Goal: Task Accomplishment & Management: Complete application form

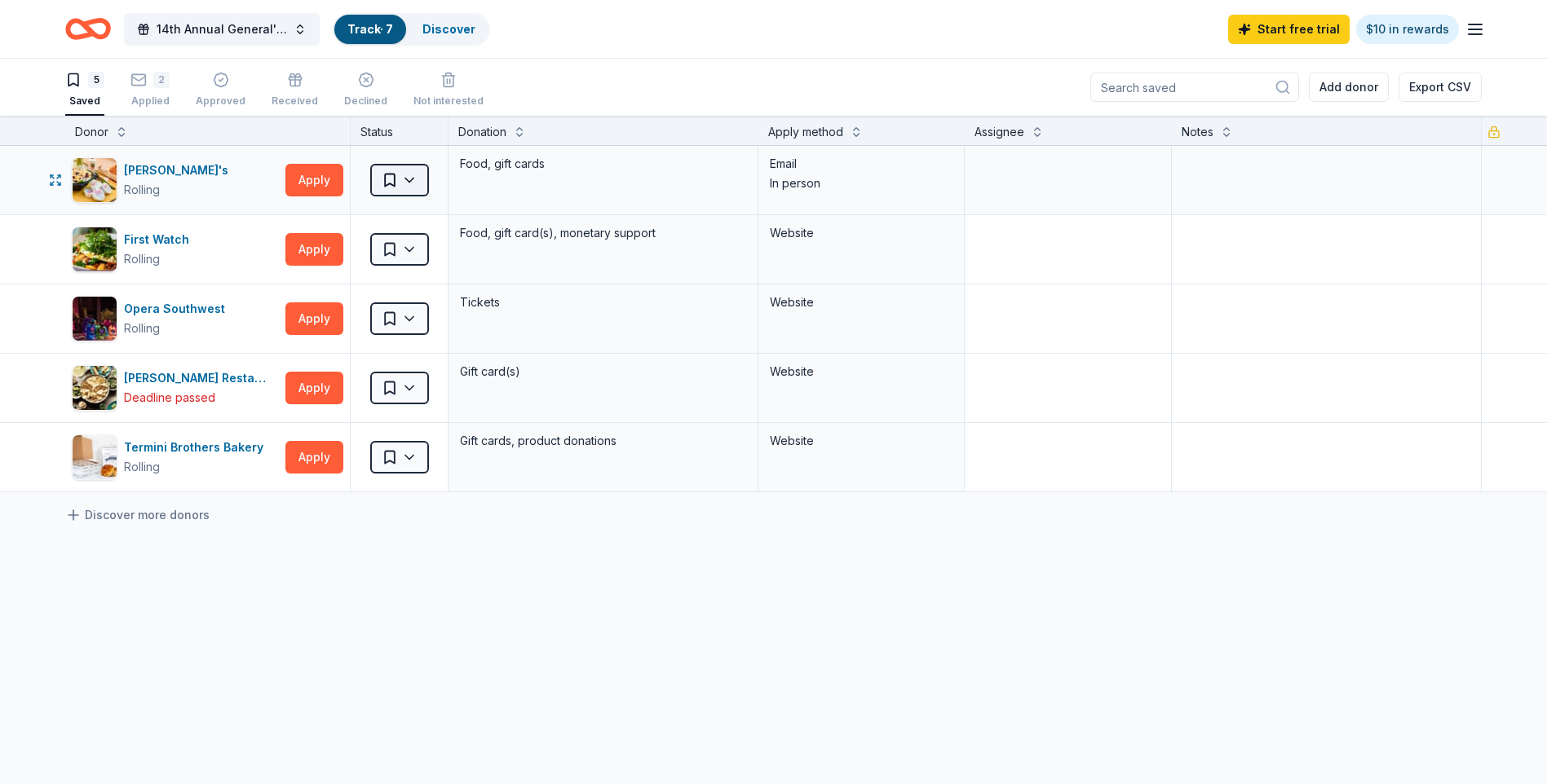
click at [410, 176] on html "14th Annual General's Cup Scholarship Golf Tournament Track · 7 Discover Start …" at bounding box center [774, 392] width 1547 height 784
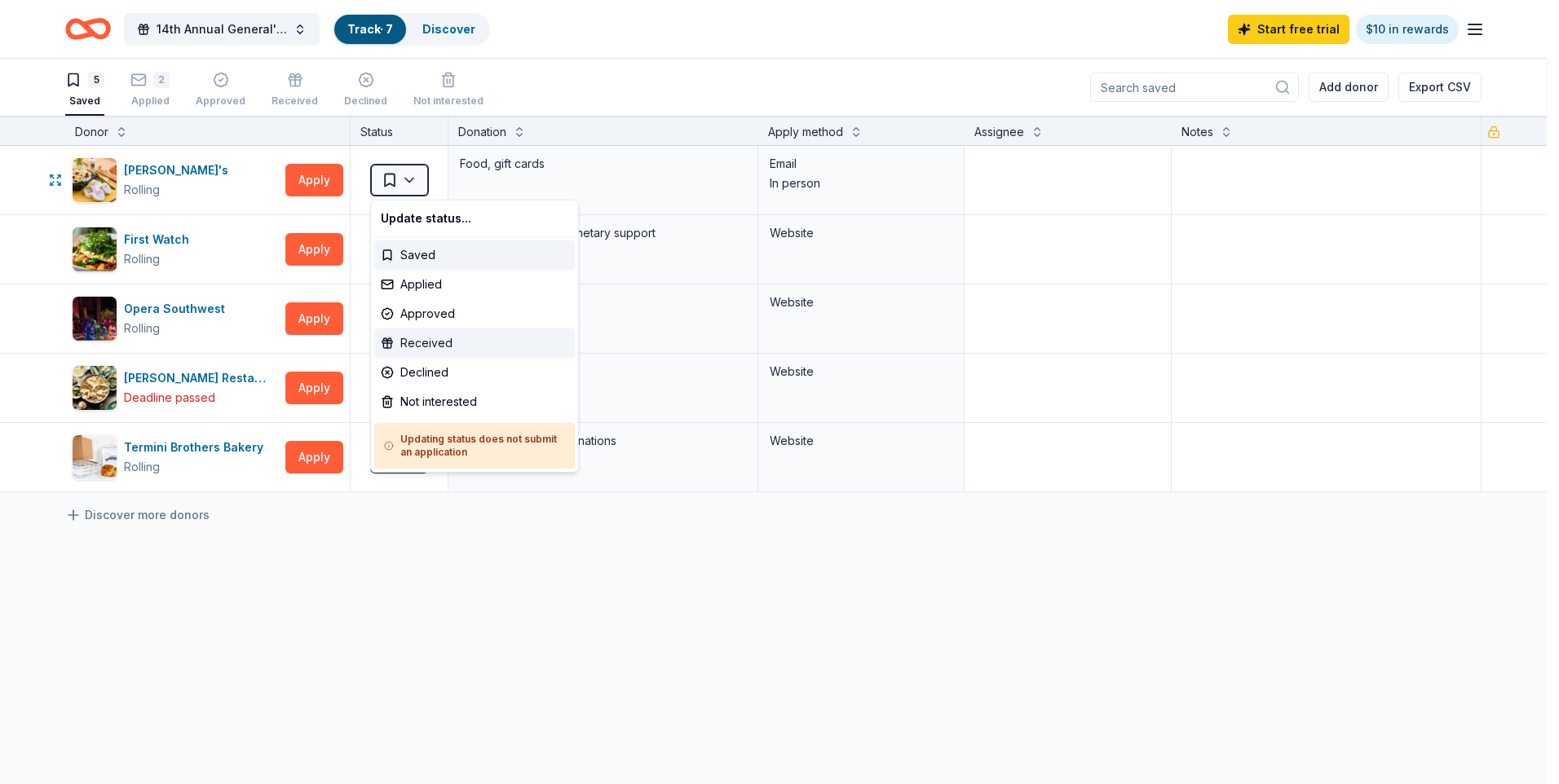
click at [448, 347] on div "Received" at bounding box center [474, 343] width 201 height 29
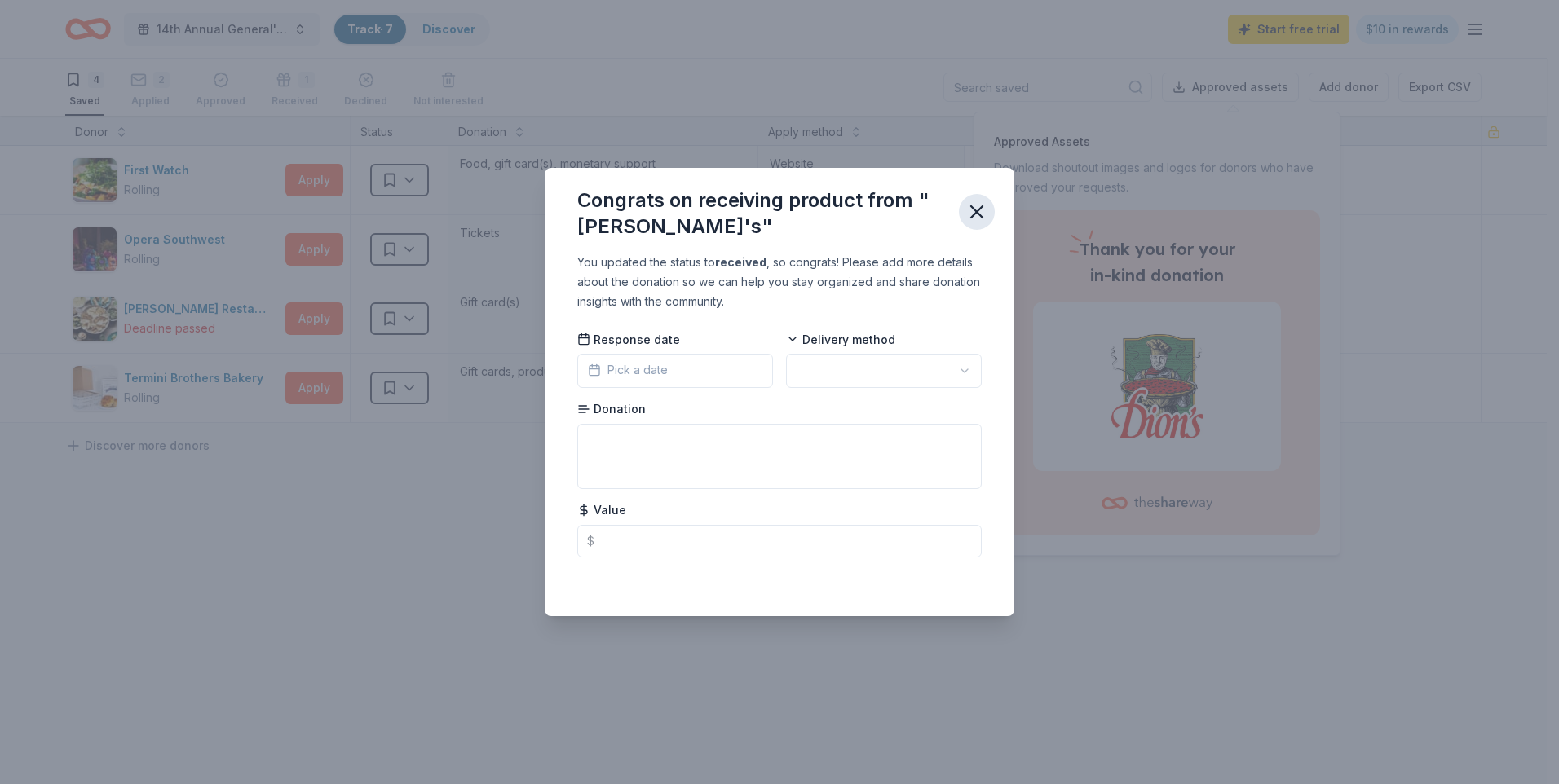
click at [979, 203] on icon "button" at bounding box center [976, 212] width 23 height 23
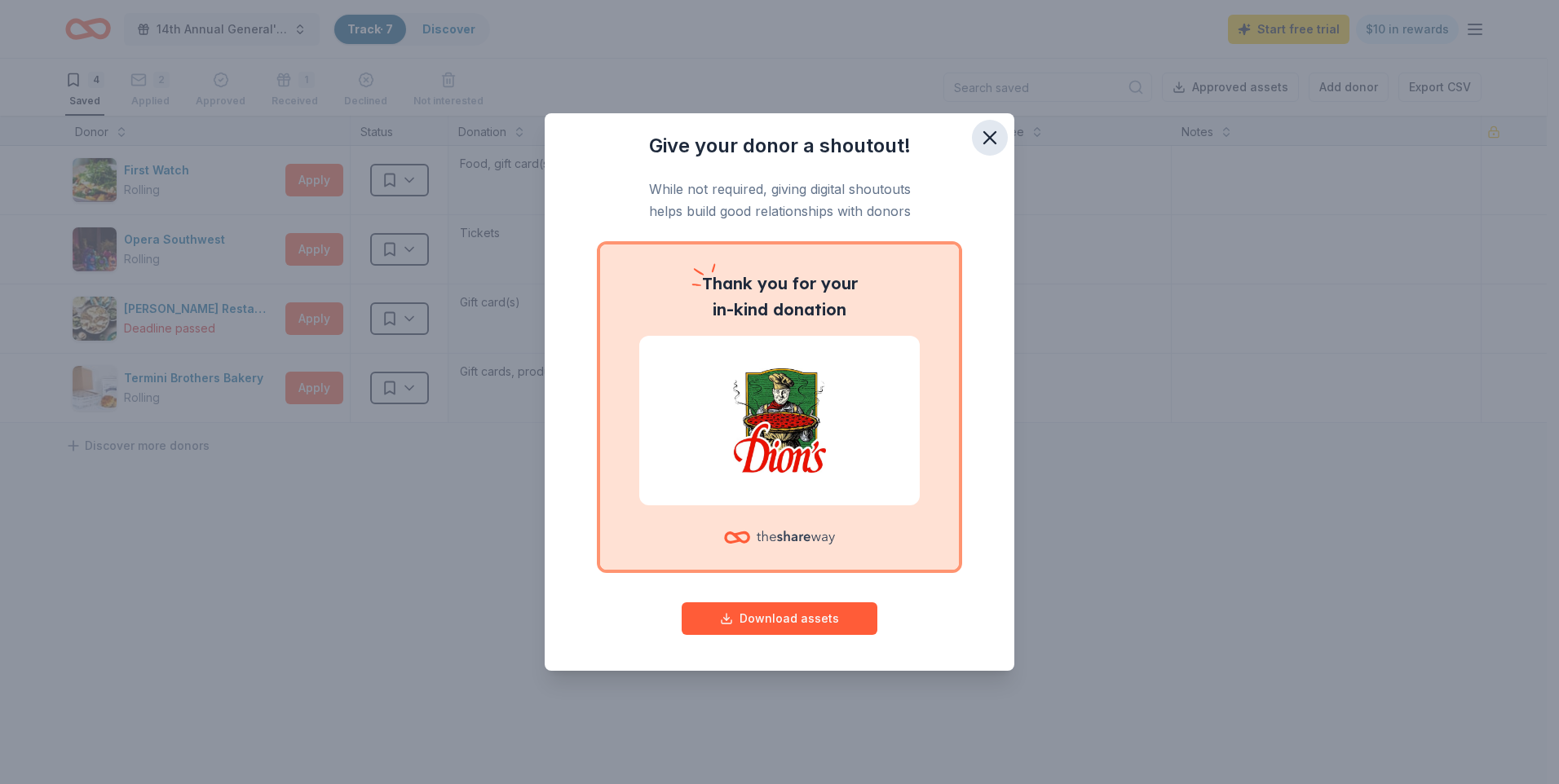
click at [984, 143] on icon "button" at bounding box center [990, 138] width 12 height 12
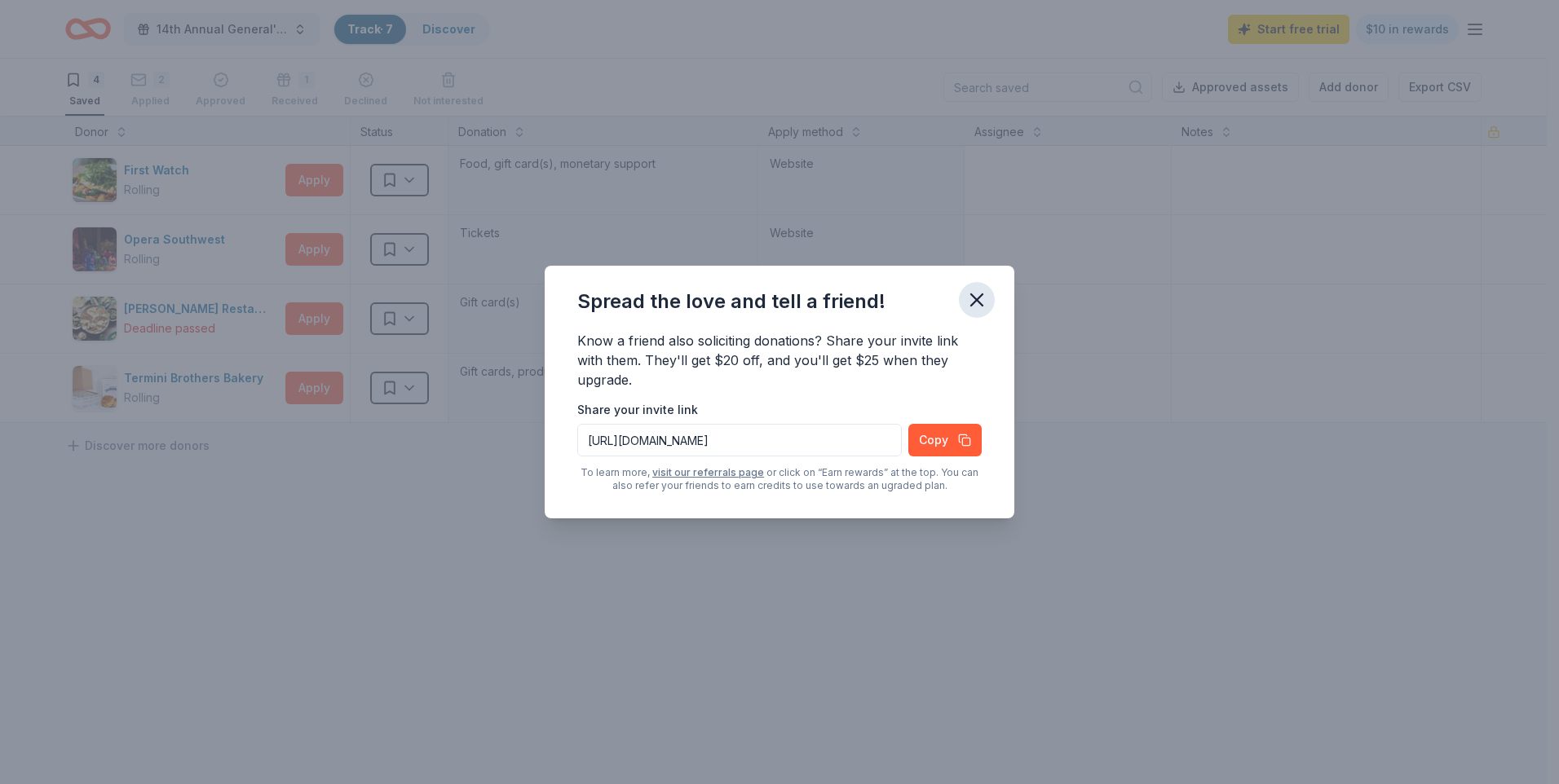
click at [972, 297] on icon "button" at bounding box center [977, 300] width 12 height 12
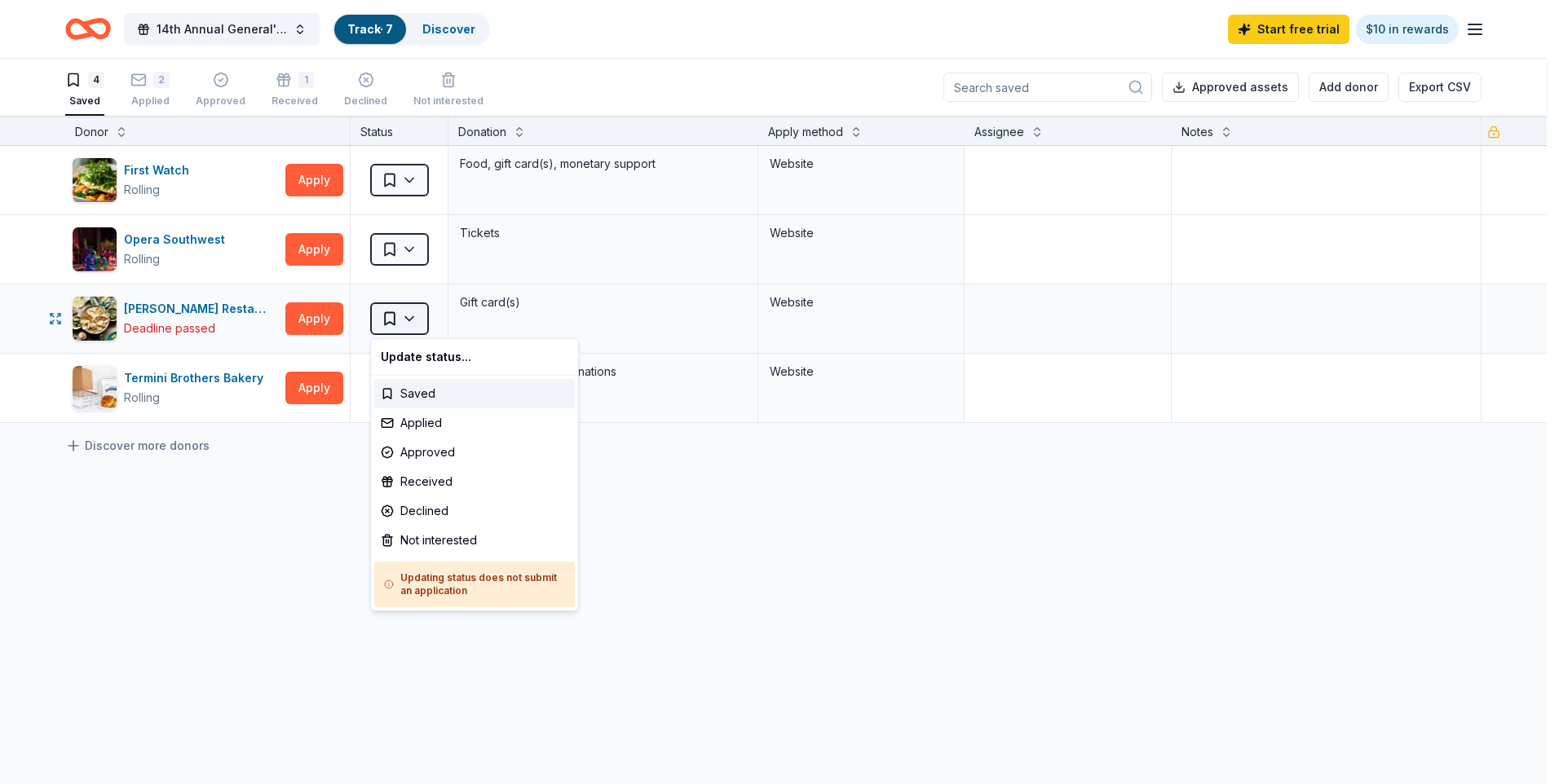
click at [410, 323] on html "14th Annual General's Cup Scholarship Golf Tournament Track · 7 Discover Start …" at bounding box center [779, 392] width 1559 height 784
click at [468, 540] on div "Not interested" at bounding box center [474, 540] width 201 height 29
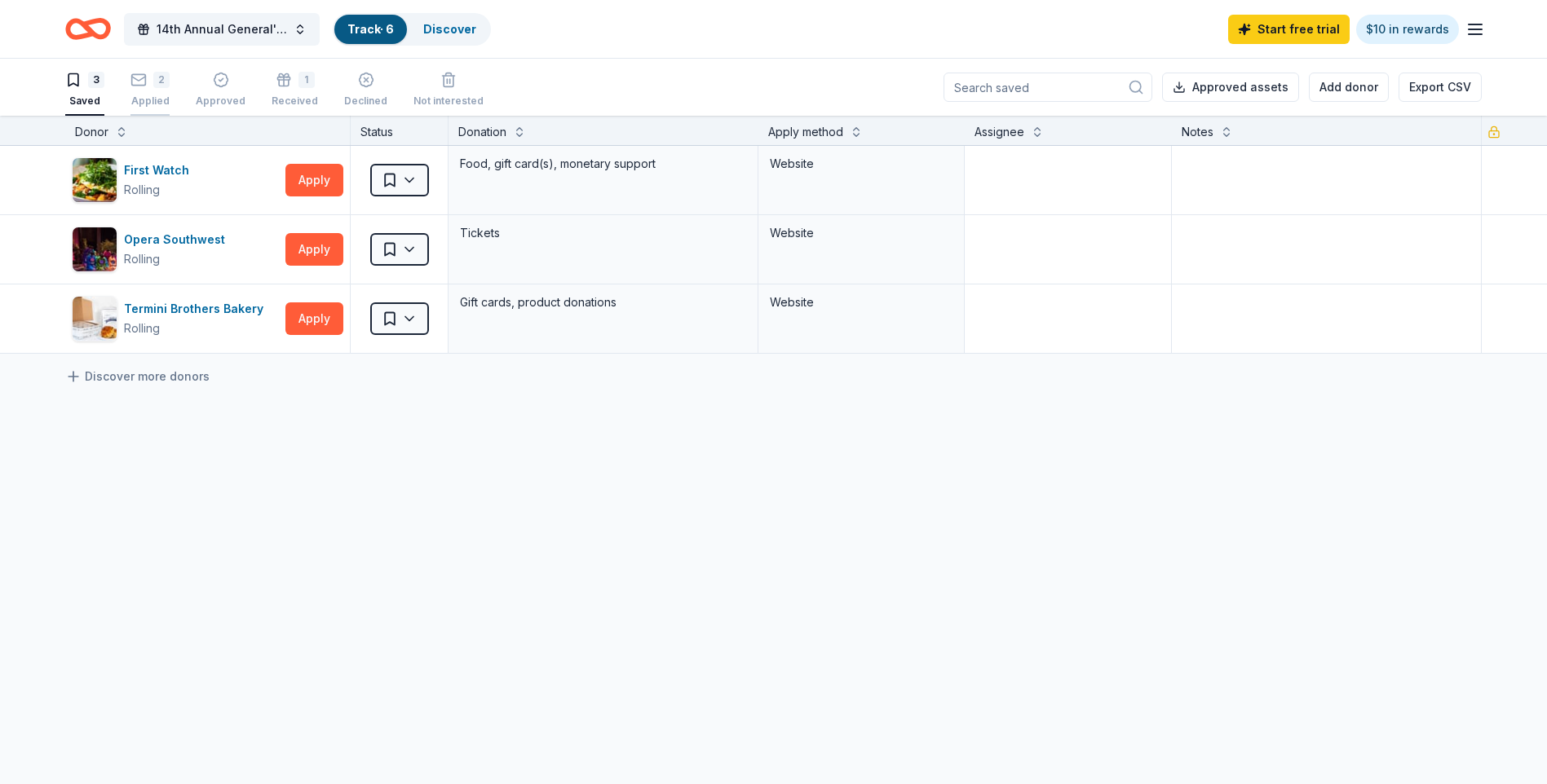
click at [155, 88] on div "2 Applied" at bounding box center [150, 89] width 40 height 36
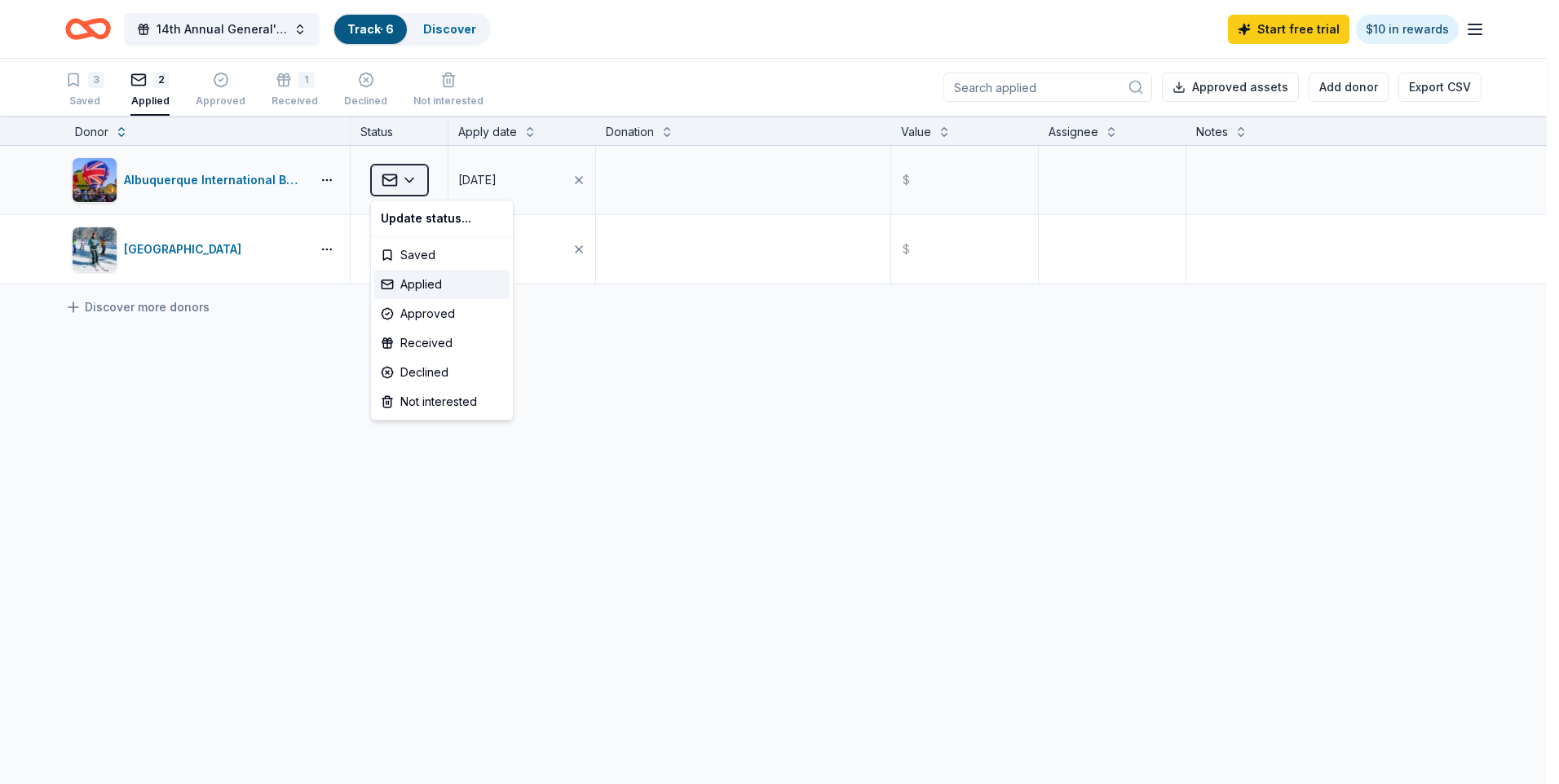
click at [411, 188] on html "14th Annual General's Cup Scholarship Golf Tournament Track · 6 Discover Start …" at bounding box center [779, 392] width 1559 height 784
click at [445, 345] on div "Received" at bounding box center [441, 343] width 135 height 29
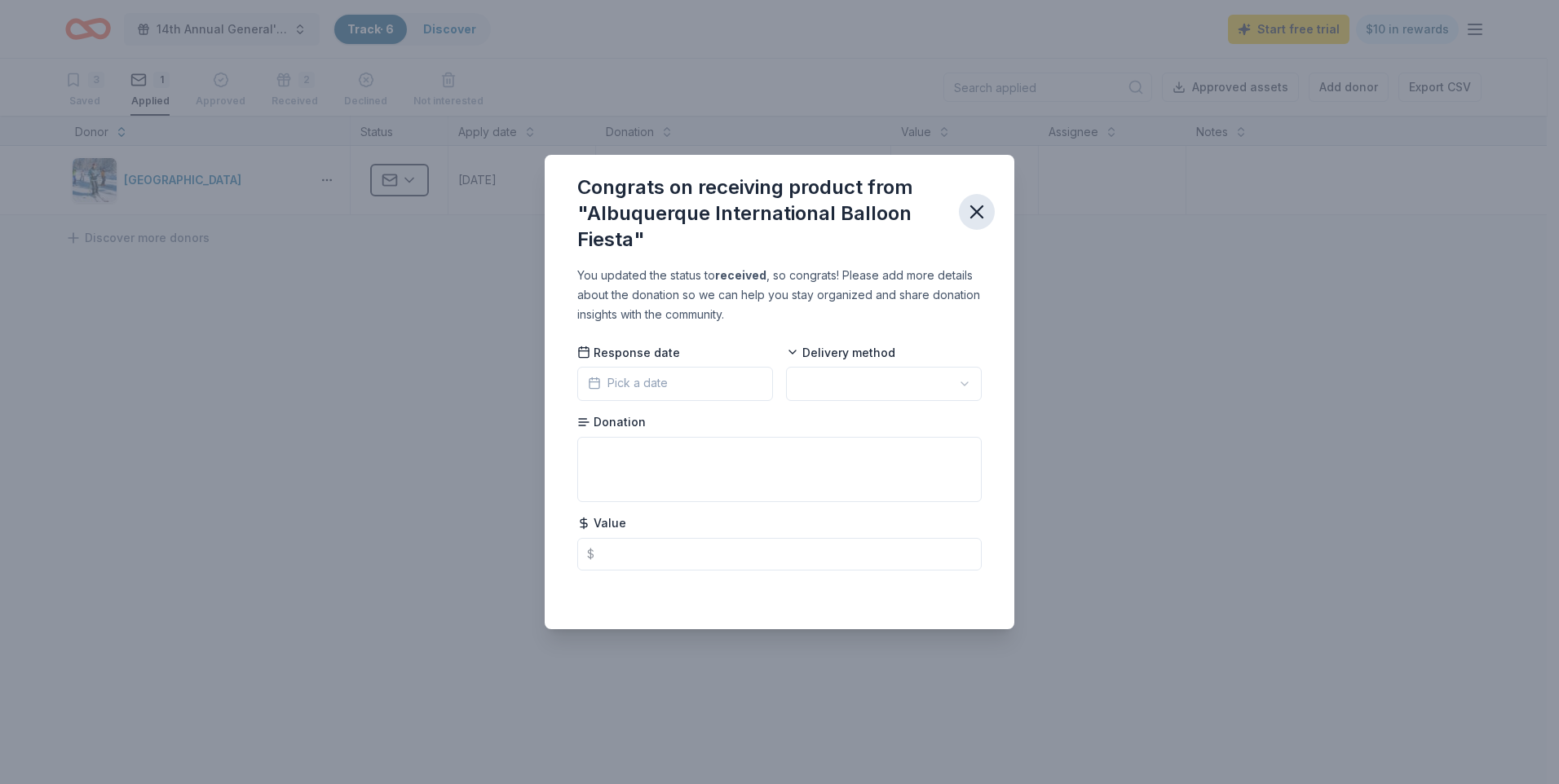
click at [975, 210] on icon "button" at bounding box center [977, 212] width 12 height 12
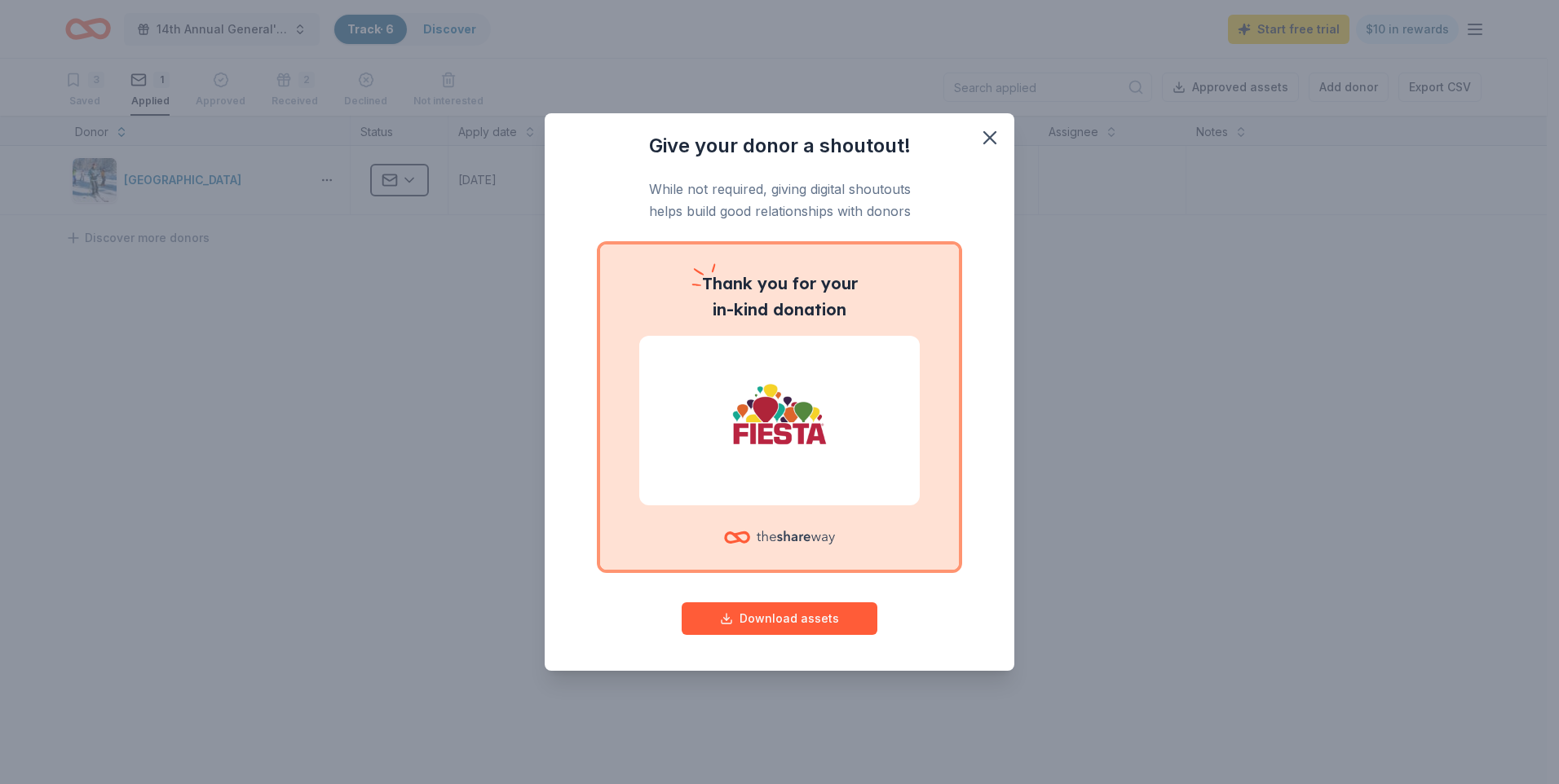
click at [399, 172] on div "Give your donor a shoutout! While not required, giving digital shoutouts helps …" at bounding box center [779, 392] width 1559 height 784
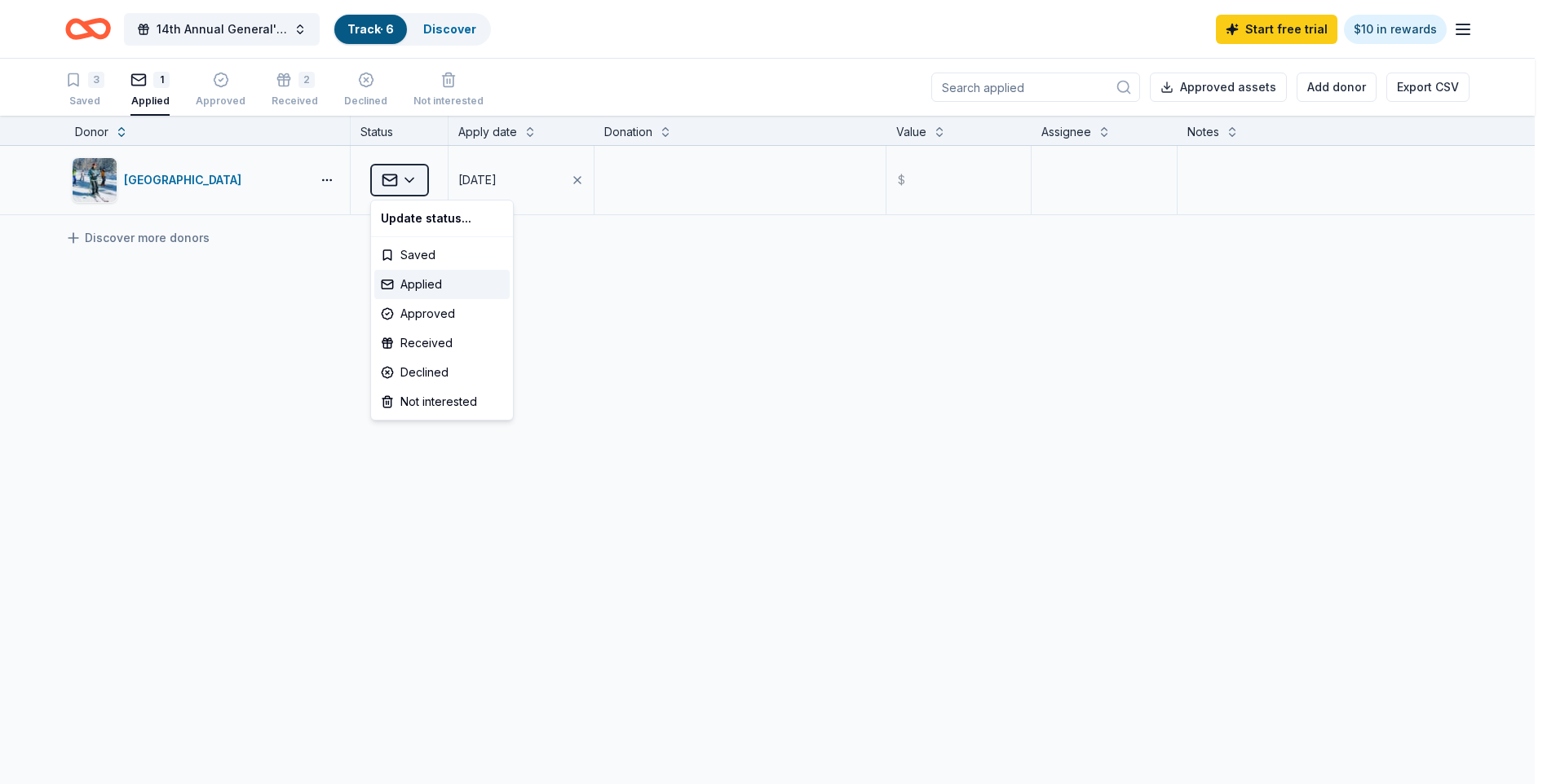
click at [404, 176] on html "14th Annual General's Cup Scholarship Golf Tournament Track · 6 Discover Start …" at bounding box center [774, 392] width 1547 height 784
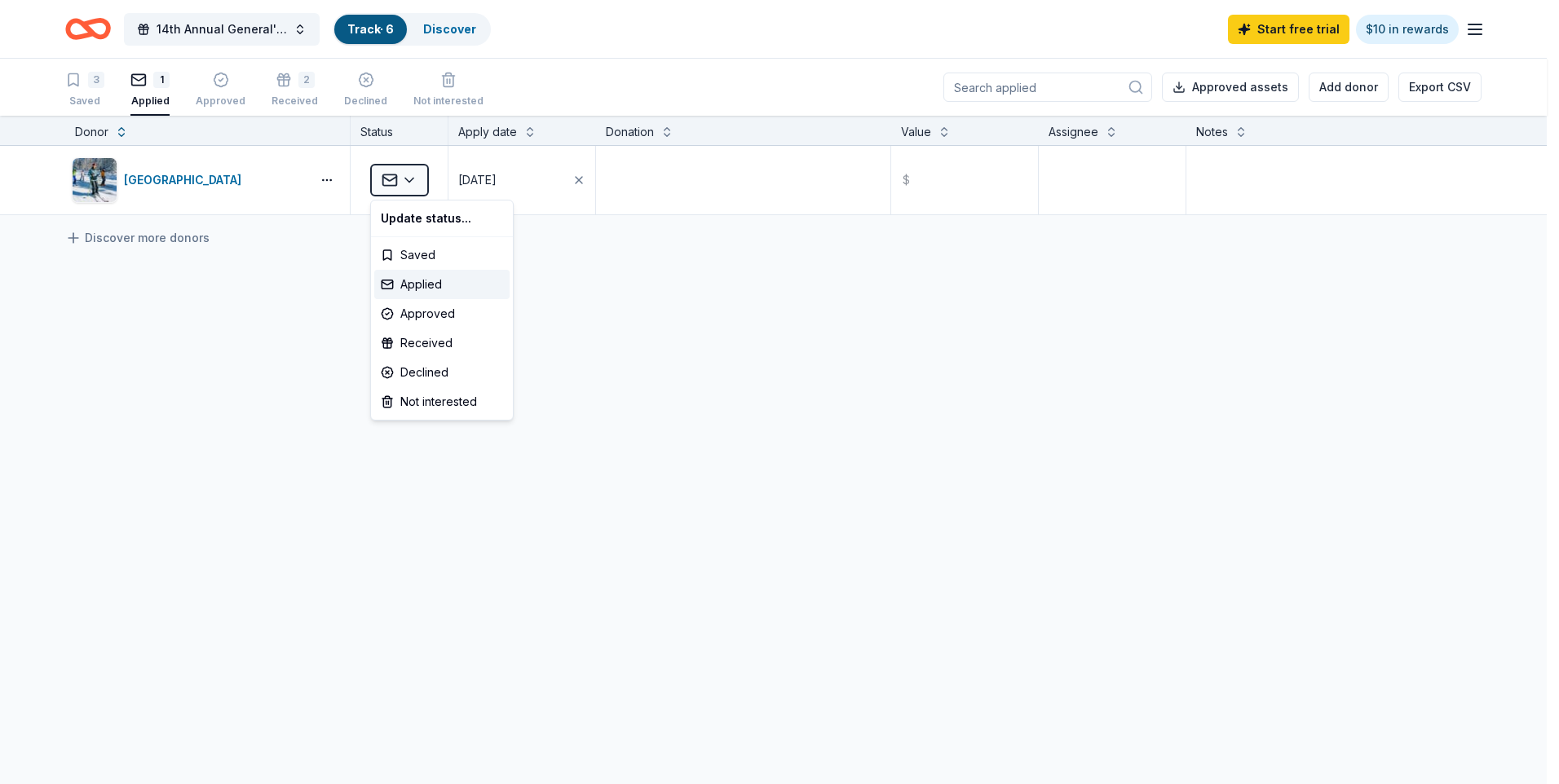
click at [760, 371] on html "14th Annual General's Cup Scholarship Golf Tournament Track · 6 Discover Start …" at bounding box center [779, 392] width 1559 height 784
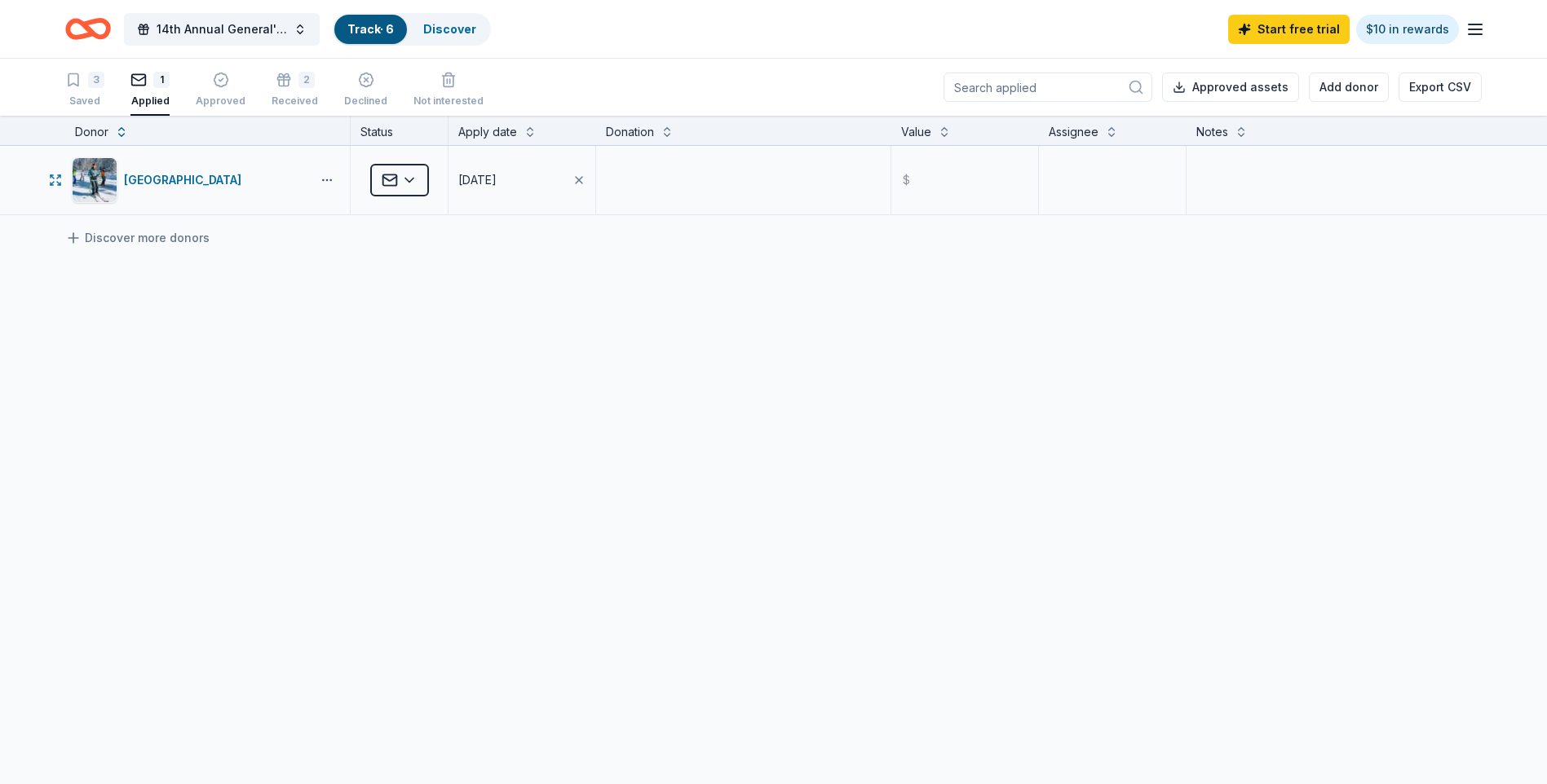
click at [324, 184] on button "button" at bounding box center [327, 181] width 33 height 13
click at [422, 429] on div "Angel Fire Resort Applied 07/21/2025 $ Discover more donors" at bounding box center [774, 334] width 1547 height 376
click at [466, 24] on link "Discover" at bounding box center [449, 29] width 53 height 13
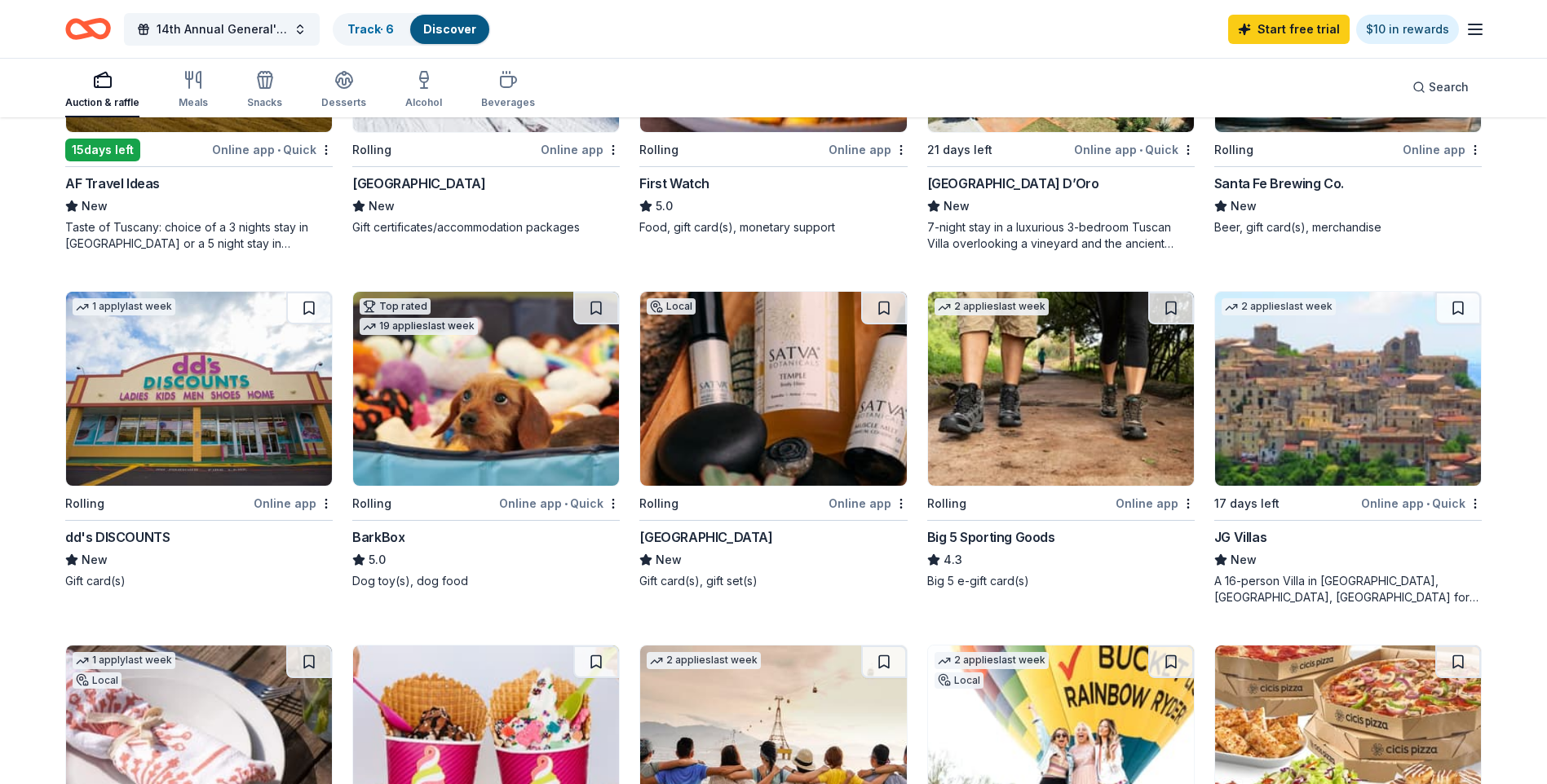
scroll to position [734, 0]
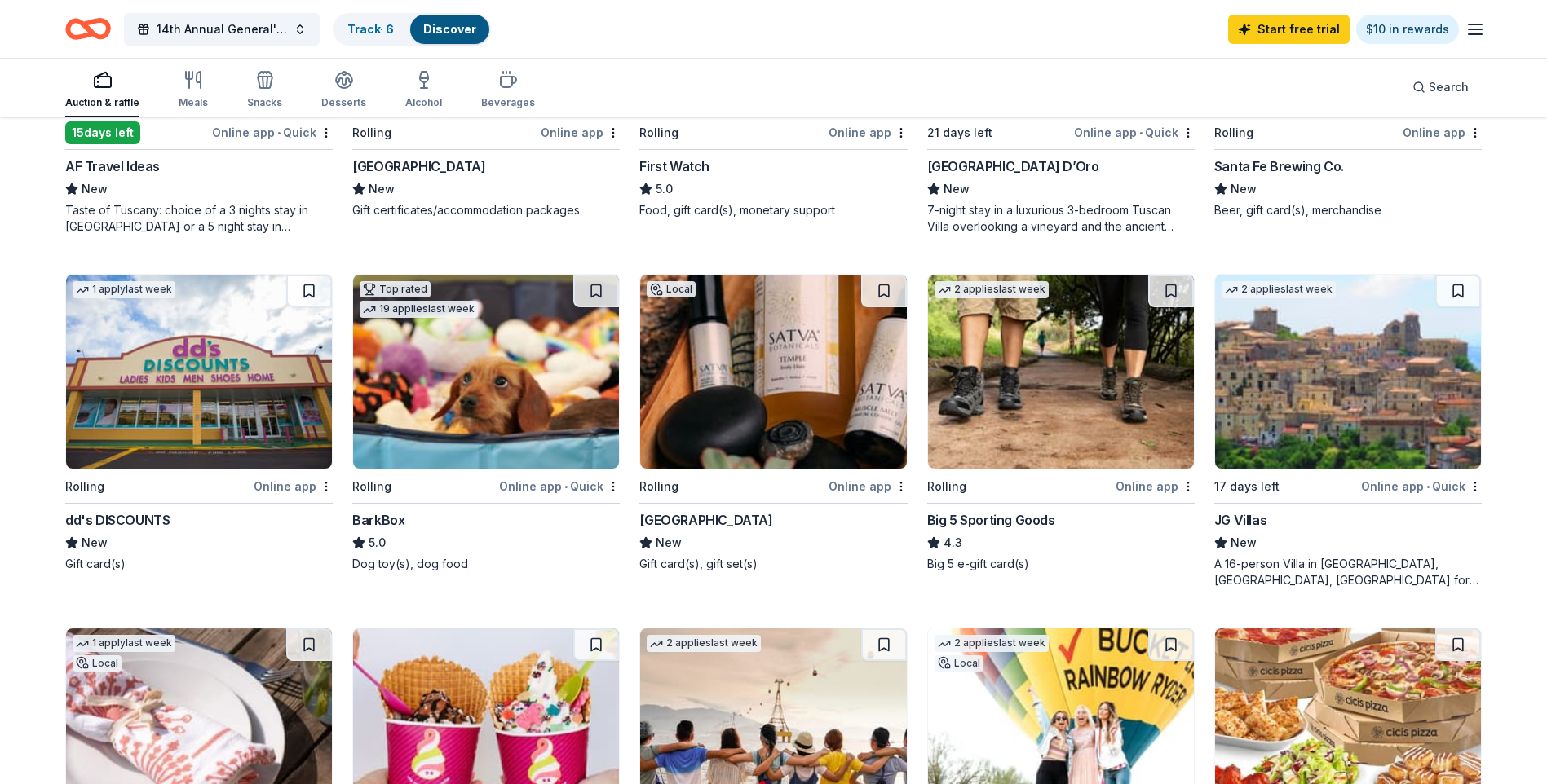
click at [1011, 518] on div "Big 5 Sporting Goods" at bounding box center [991, 519] width 128 height 19
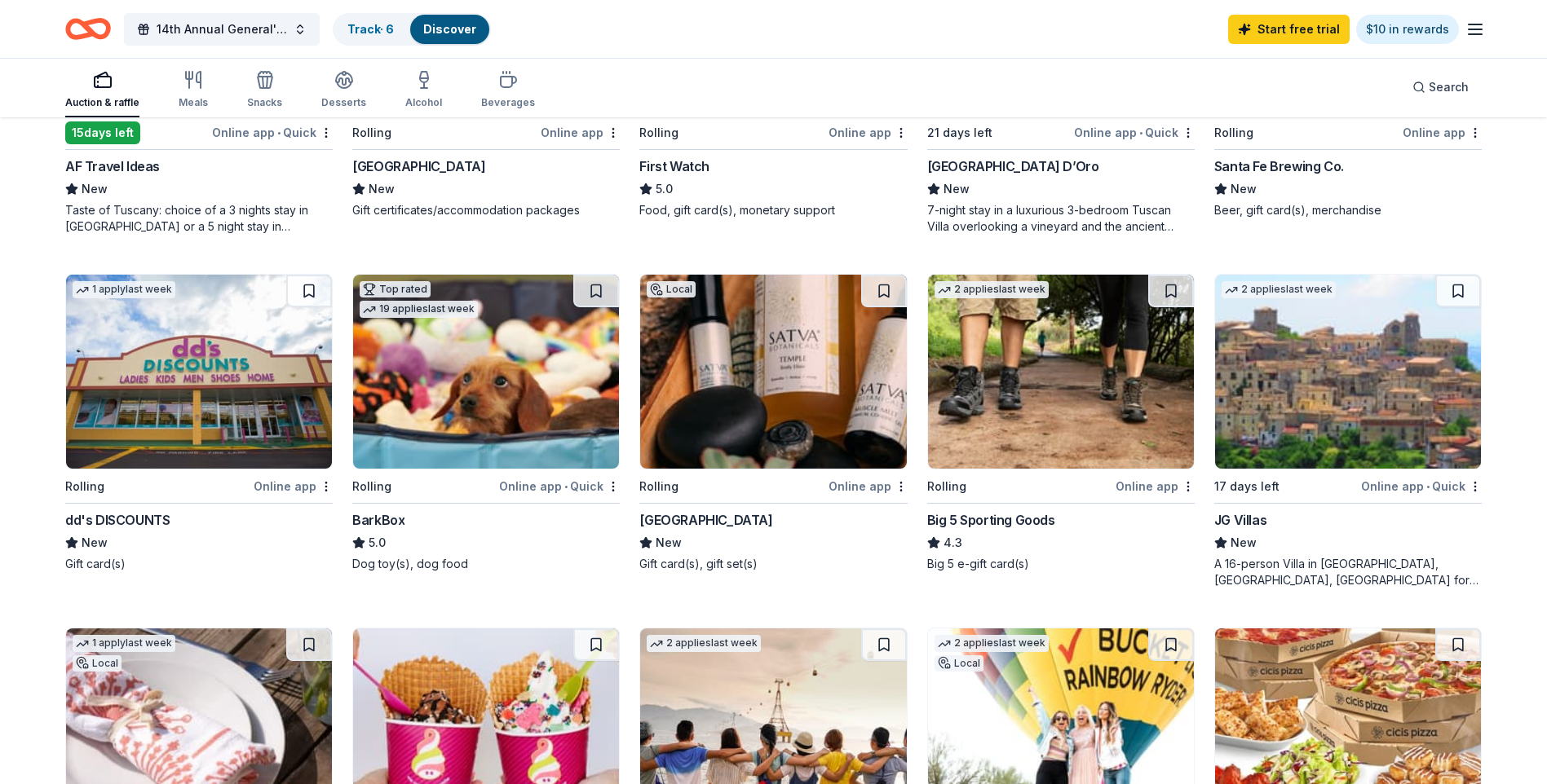
click at [1131, 489] on div "Online app" at bounding box center [1155, 486] width 79 height 20
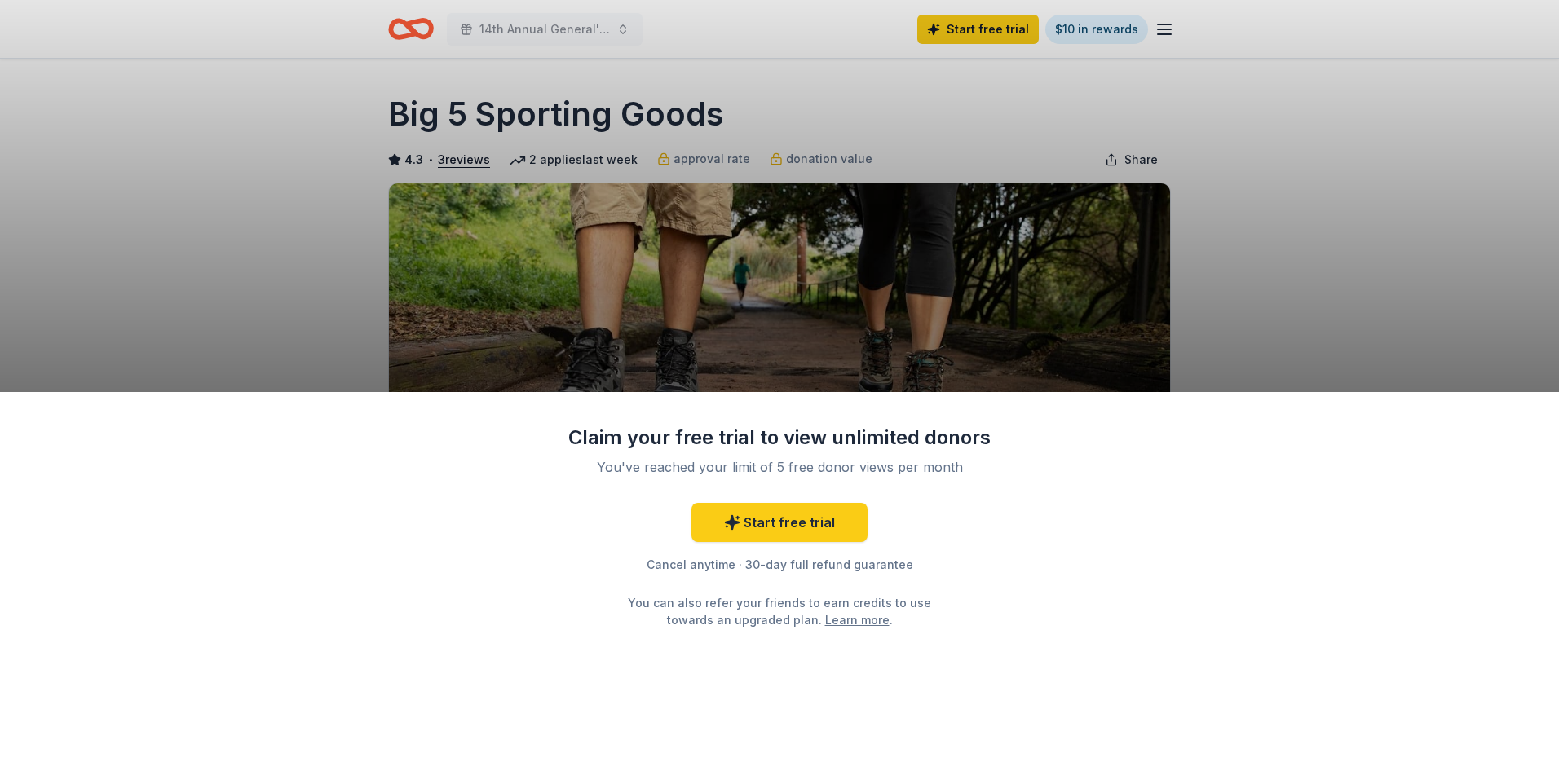
click at [1325, 192] on div "Claim your free trial to view unlimited donors You've reached your limit of 5 f…" at bounding box center [779, 392] width 1559 height 784
click at [1299, 215] on div "Claim your free trial to view unlimited donors You've reached your limit of 5 f…" at bounding box center [779, 392] width 1559 height 784
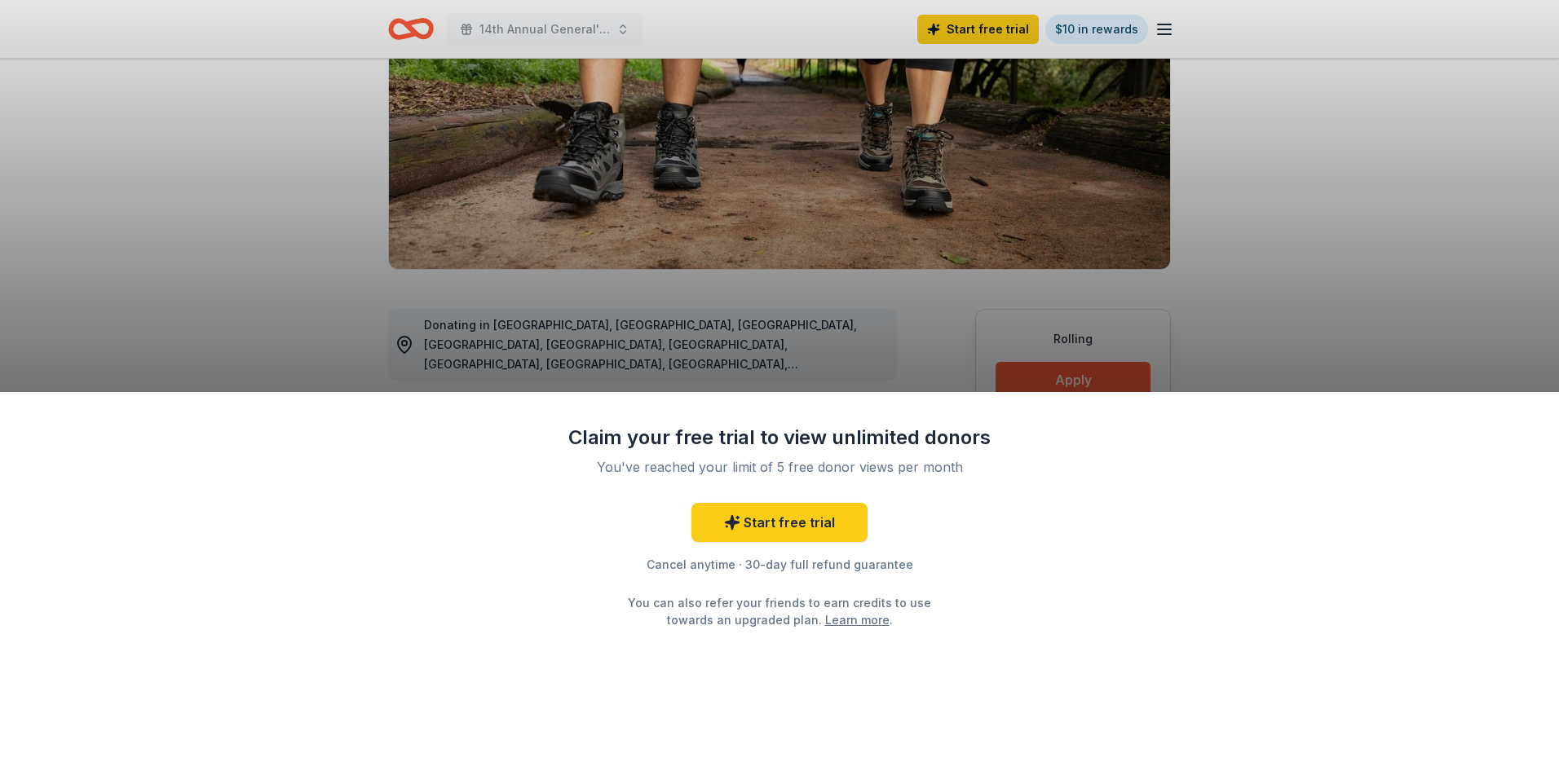
scroll to position [245, 0]
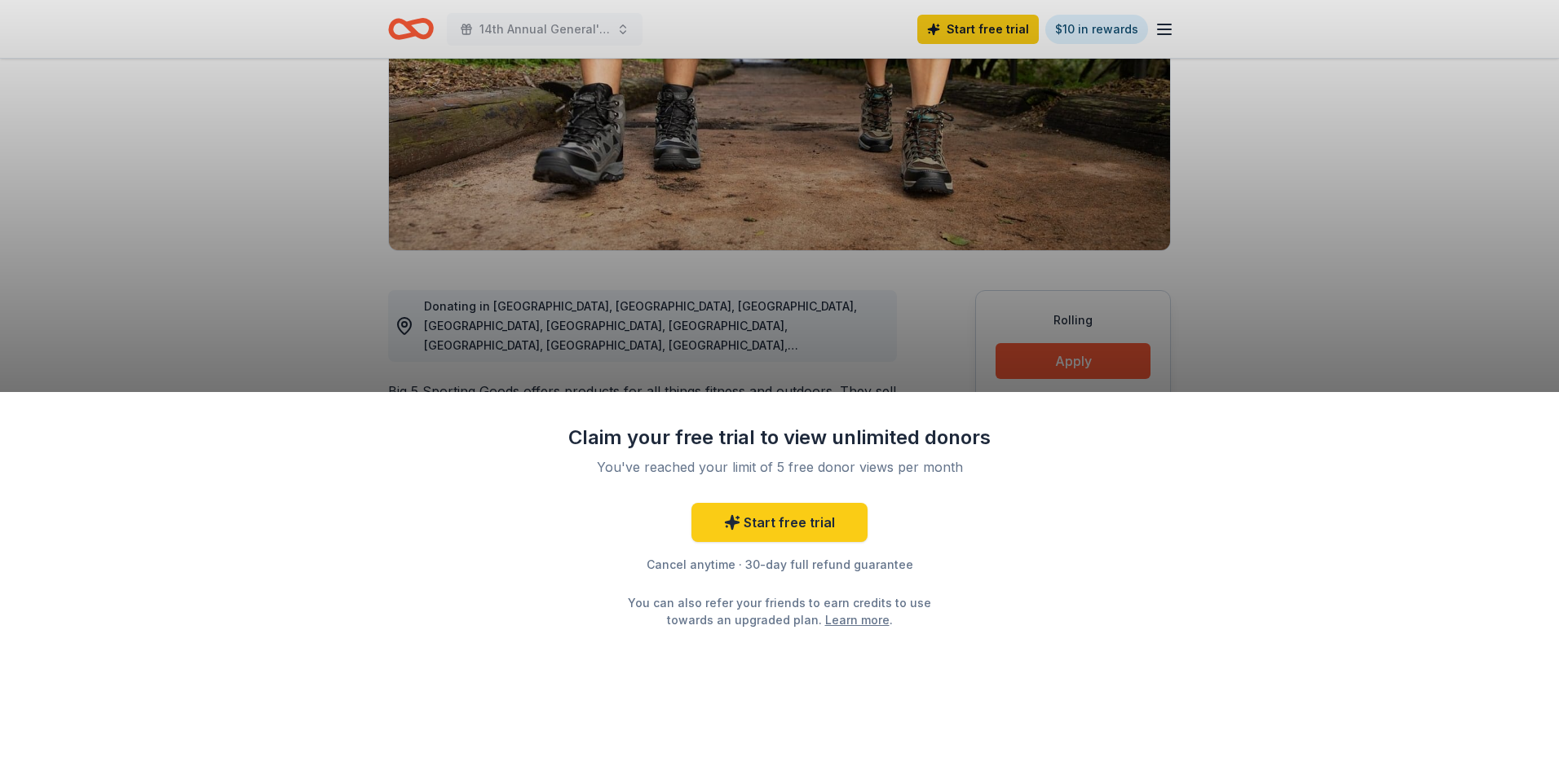
click at [1082, 359] on div "Claim your free trial to view unlimited donors You've reached your limit of 5 f…" at bounding box center [779, 392] width 1559 height 784
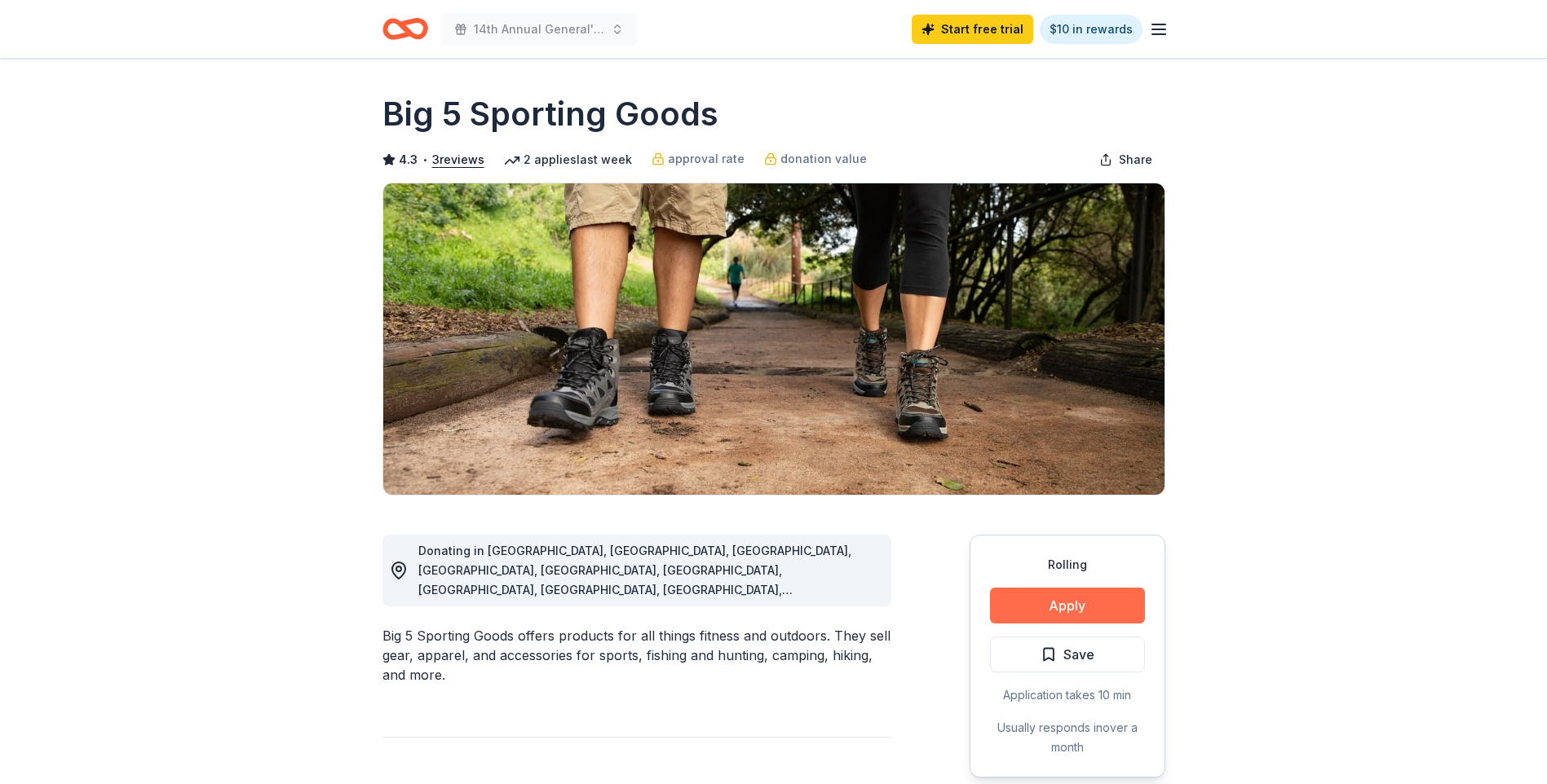
click at [1085, 616] on button "Apply" at bounding box center [1068, 605] width 155 height 36
